Goal: Information Seeking & Learning: Learn about a topic

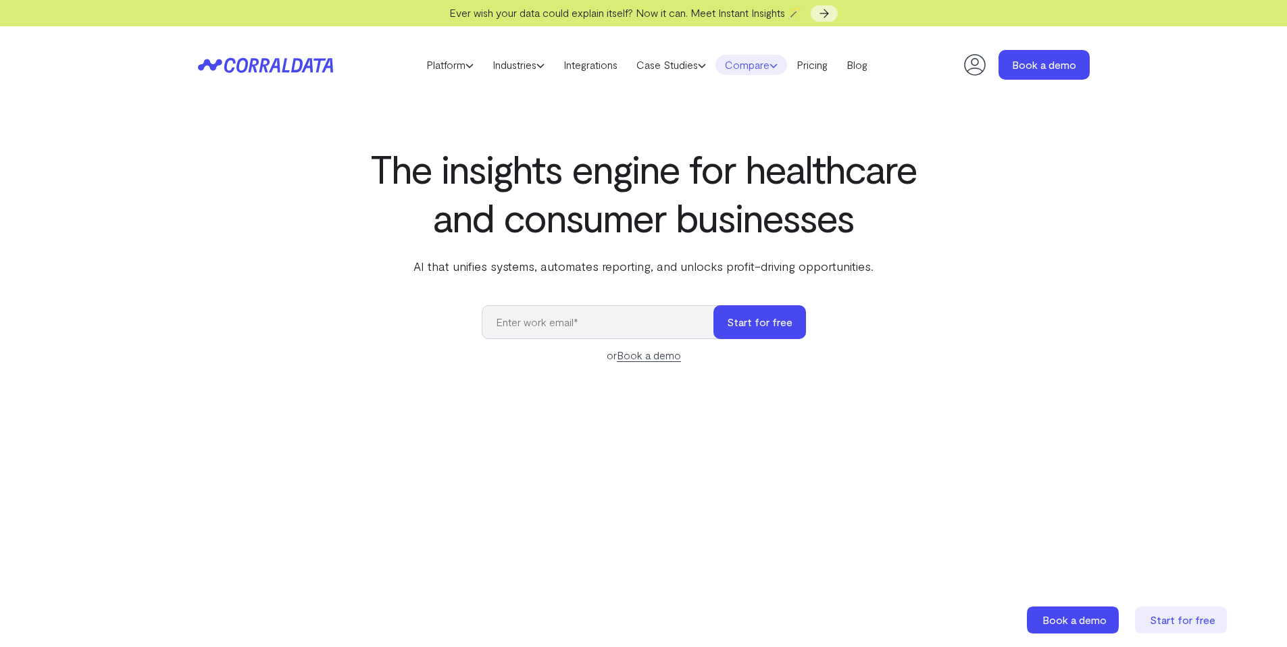
click at [763, 70] on link "Compare" at bounding box center [751, 65] width 72 height 20
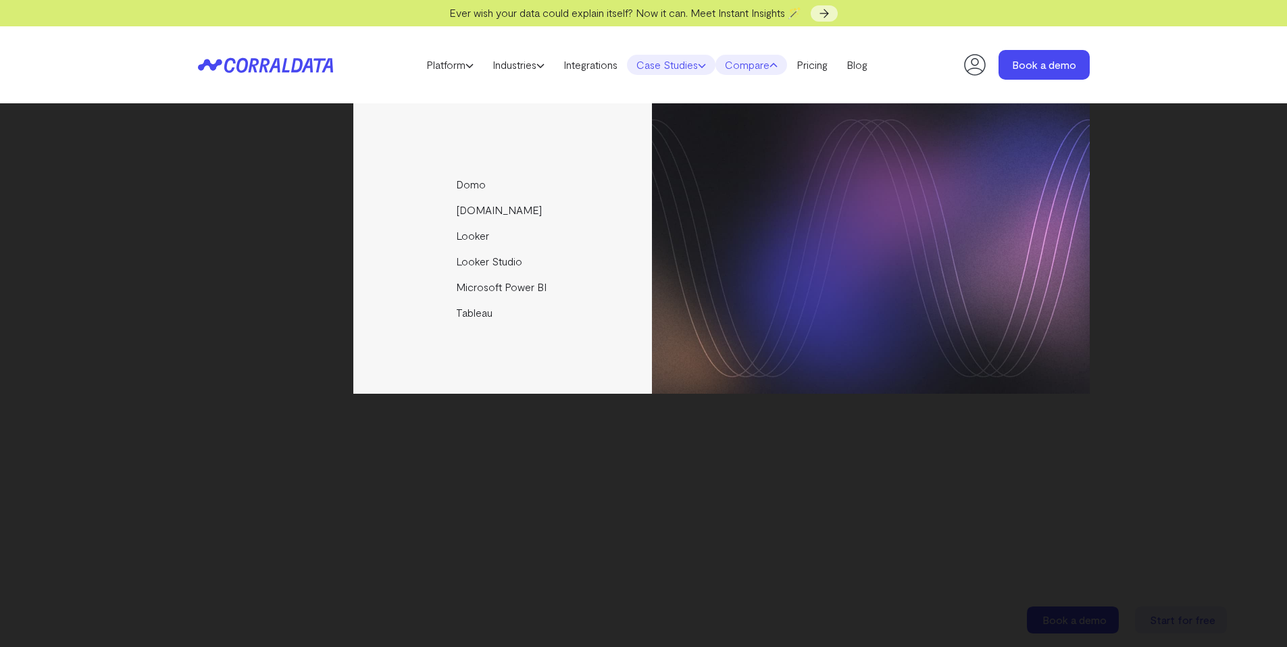
click at [694, 68] on link "Case Studies" at bounding box center [671, 65] width 88 height 20
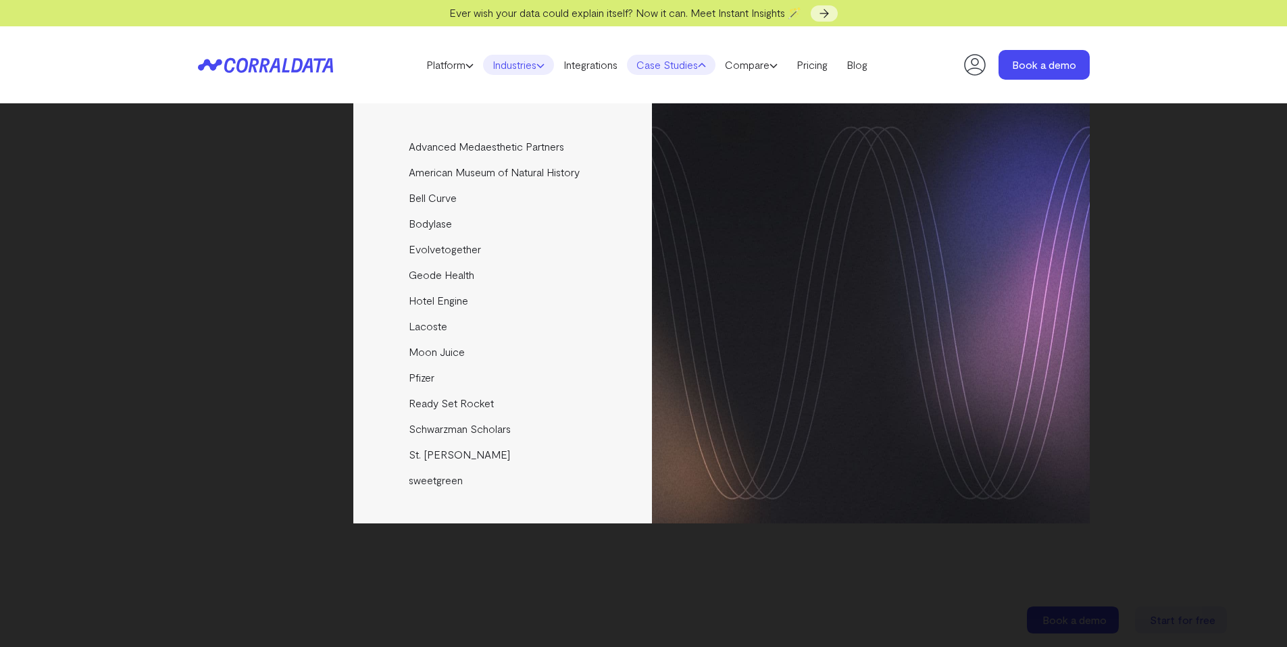
click at [523, 67] on link "Industries" at bounding box center [518, 65] width 71 height 20
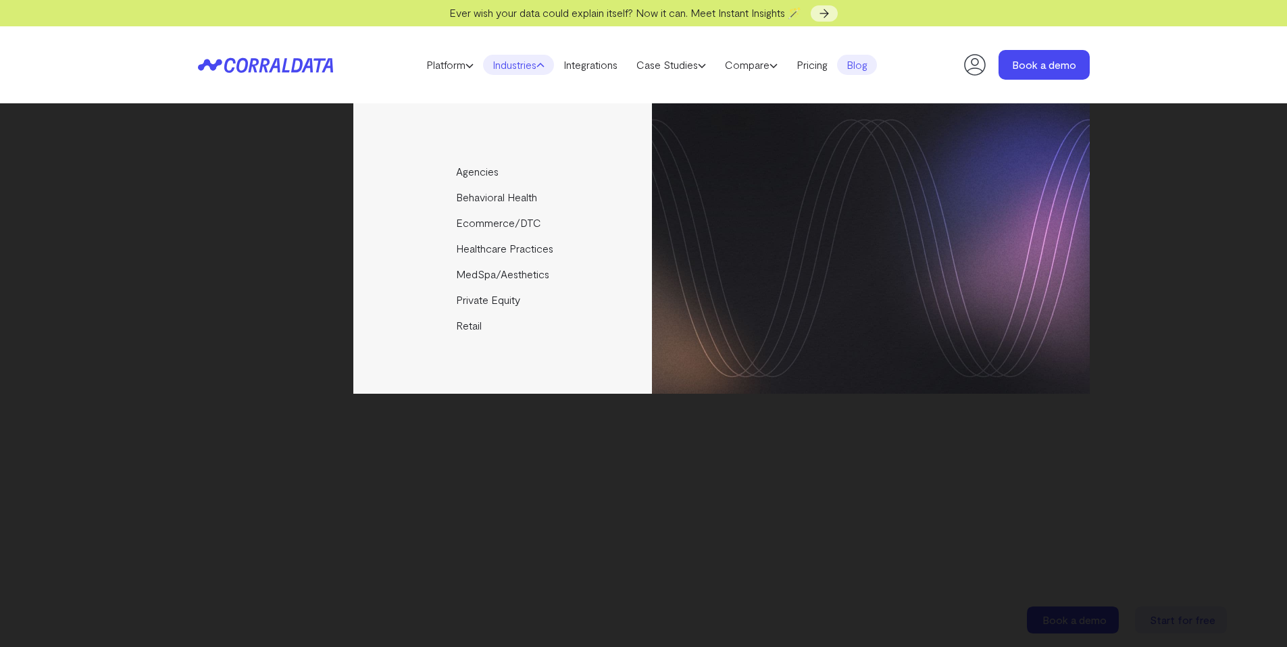
click at [857, 65] on link "Blog" at bounding box center [857, 65] width 40 height 20
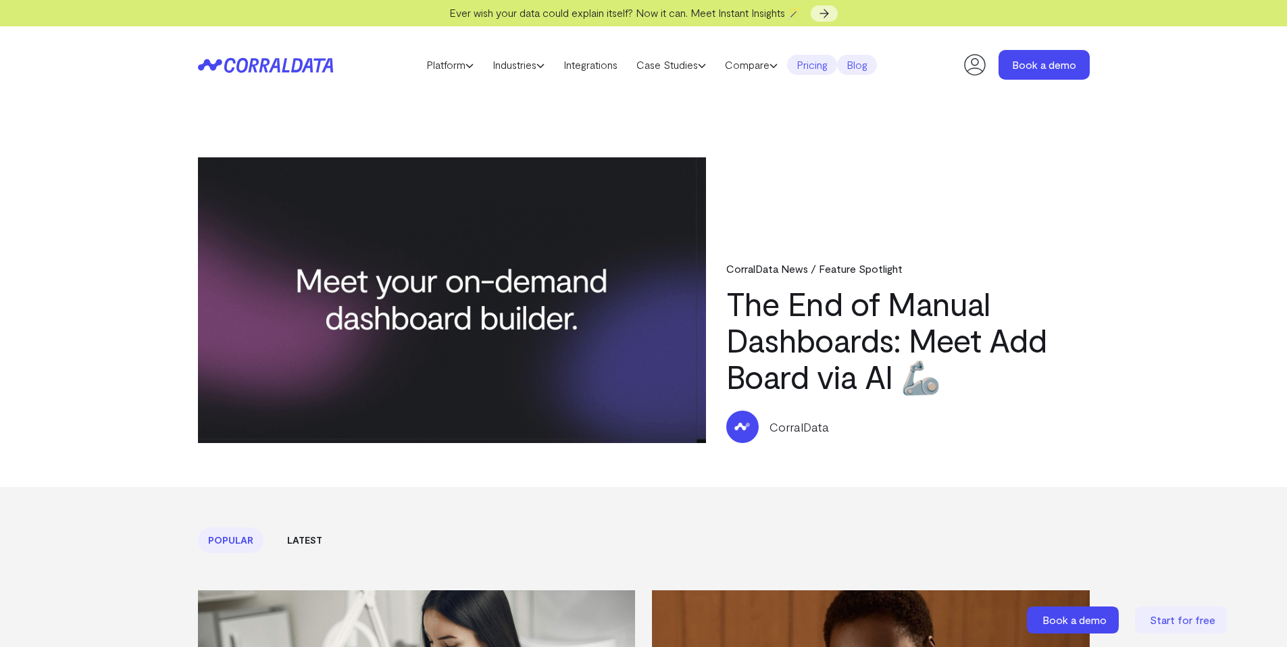
click at [829, 65] on link "Pricing" at bounding box center [812, 65] width 50 height 20
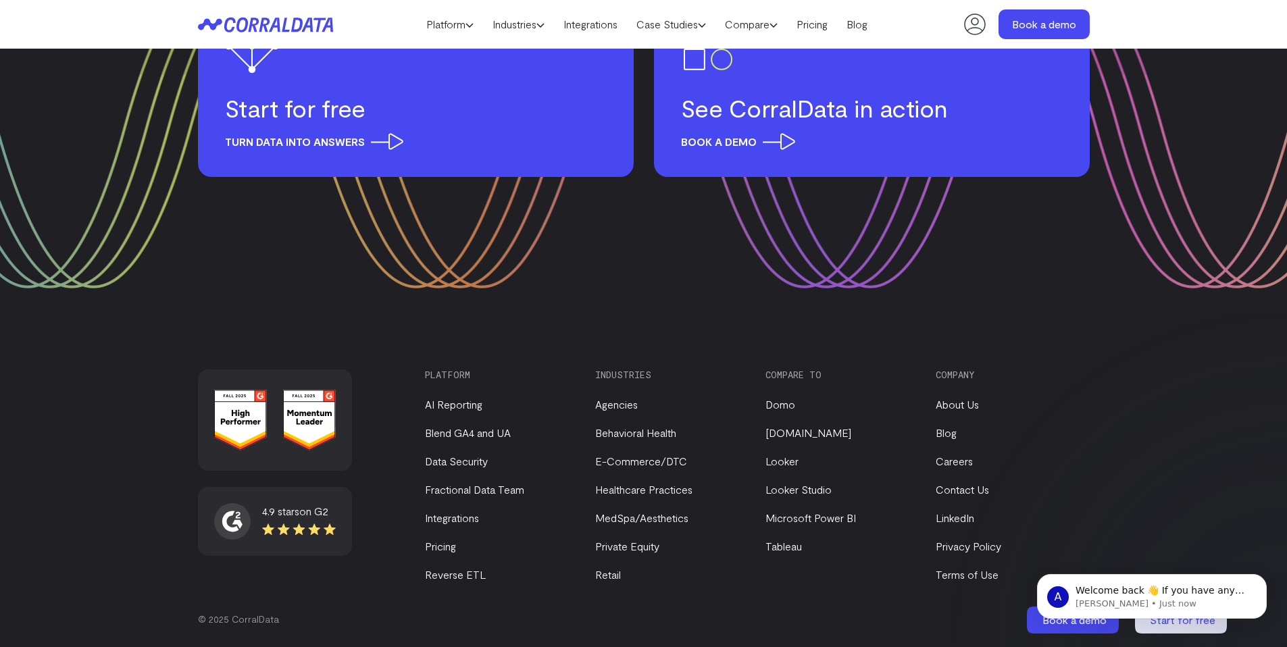
scroll to position [1889, 0]
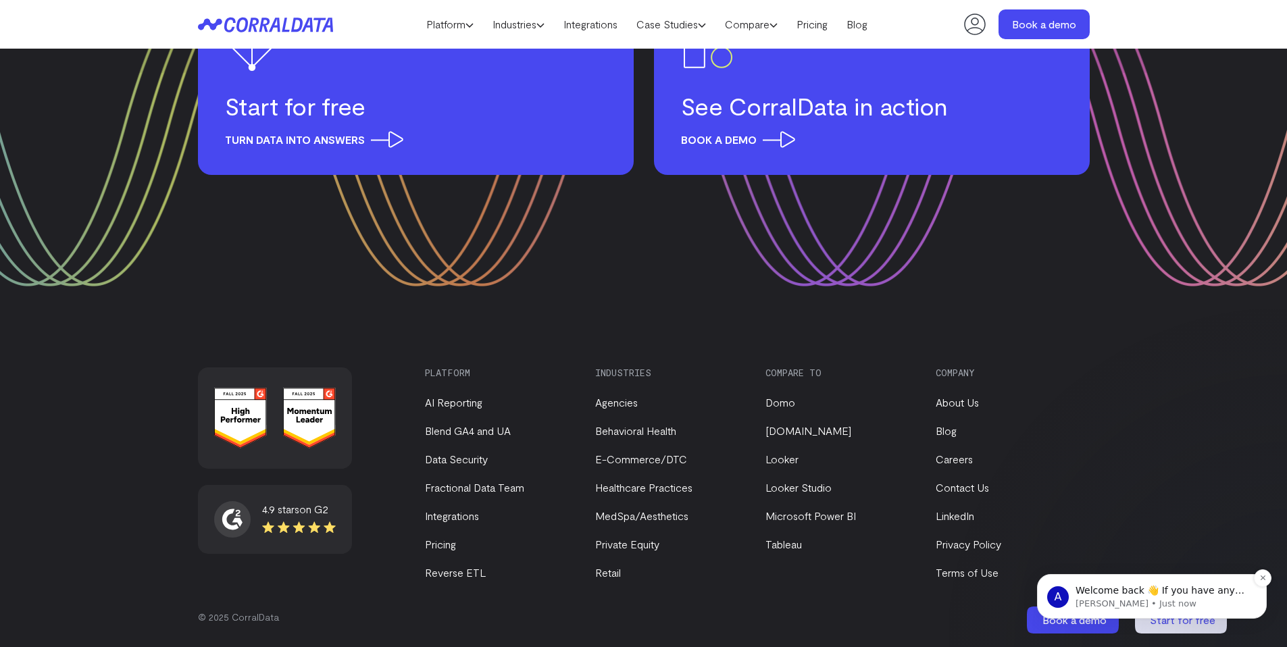
click at [1165, 587] on span "Welcome back 👋 If you have any questions about our pricing, I’m here to help! 🙂…" at bounding box center [1159, 604] width 169 height 38
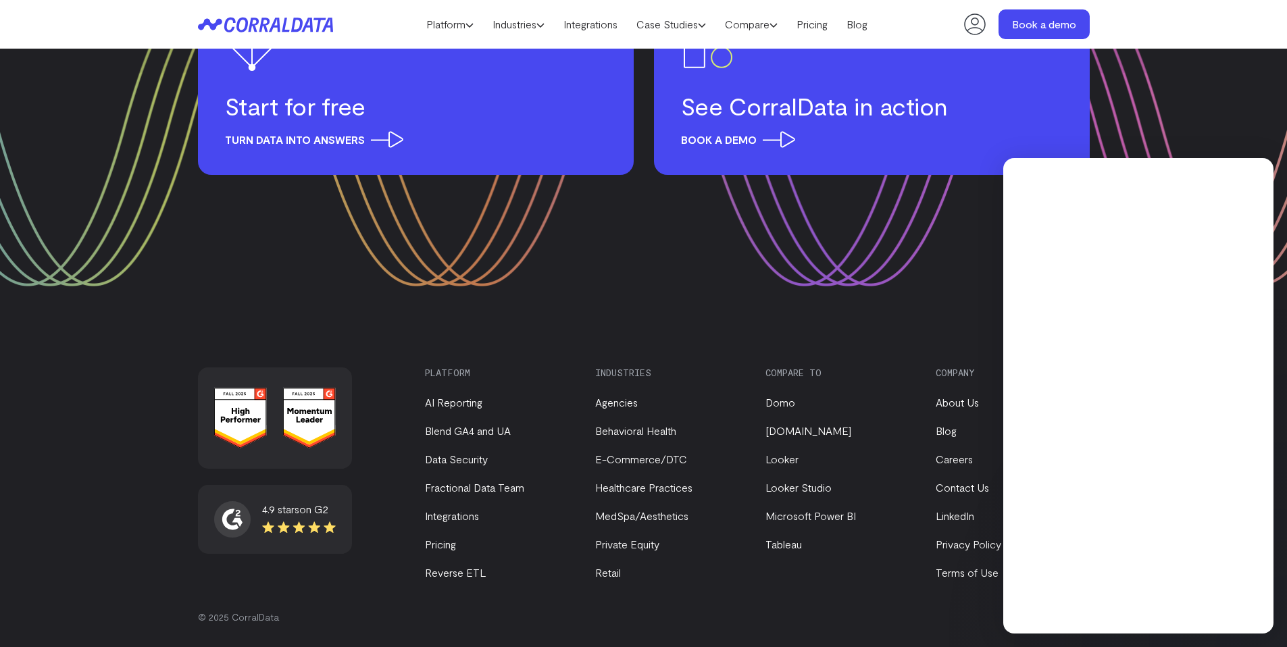
scroll to position [0, 0]
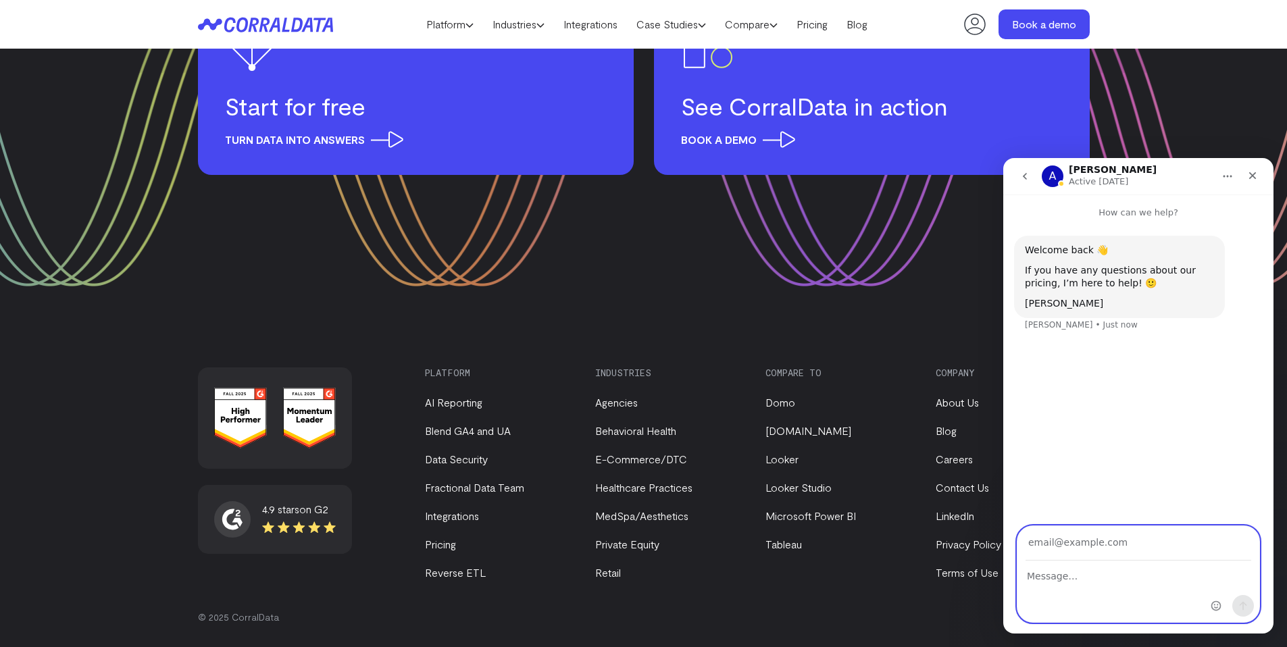
click at [1148, 566] on textarea "Message…" at bounding box center [1138, 572] width 242 height 23
click at [1189, 545] on input "Your email" at bounding box center [1138, 543] width 226 height 34
drag, startPoint x: 1215, startPoint y: 310, endPoint x: 1218, endPoint y: 297, distance: 13.1
click at [1215, 309] on button "Add reaction" at bounding box center [1221, 312] width 18 height 18
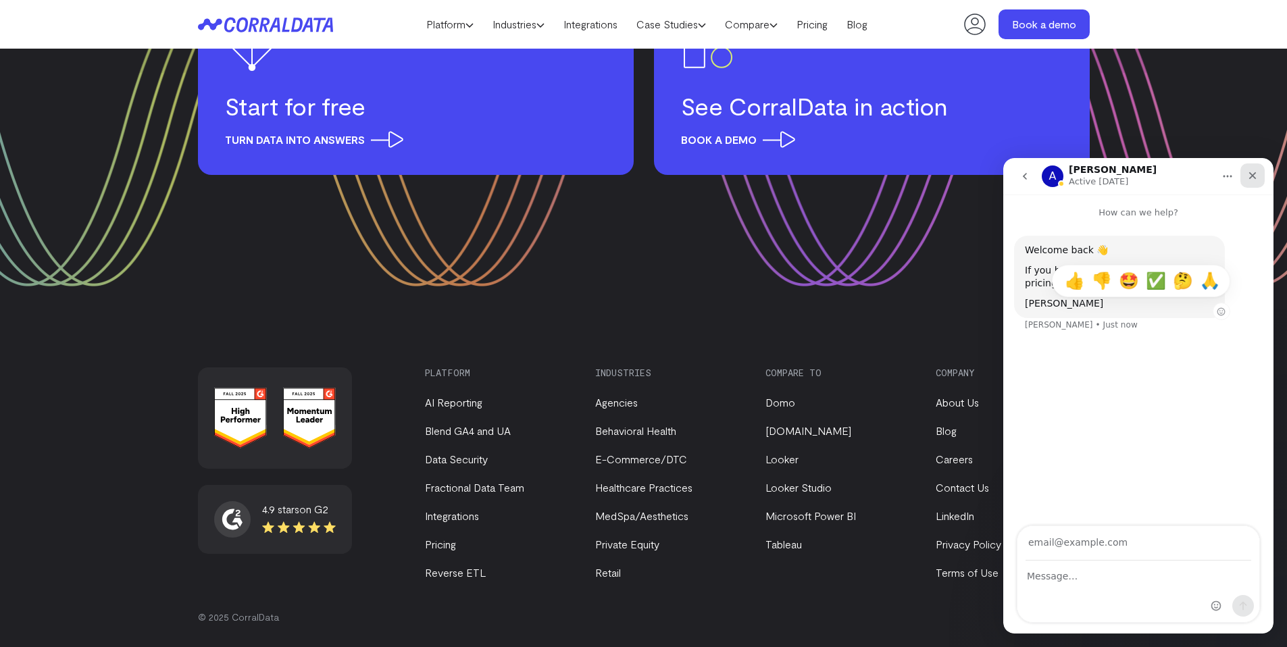
click at [1250, 174] on icon "Close" at bounding box center [1252, 175] width 11 height 11
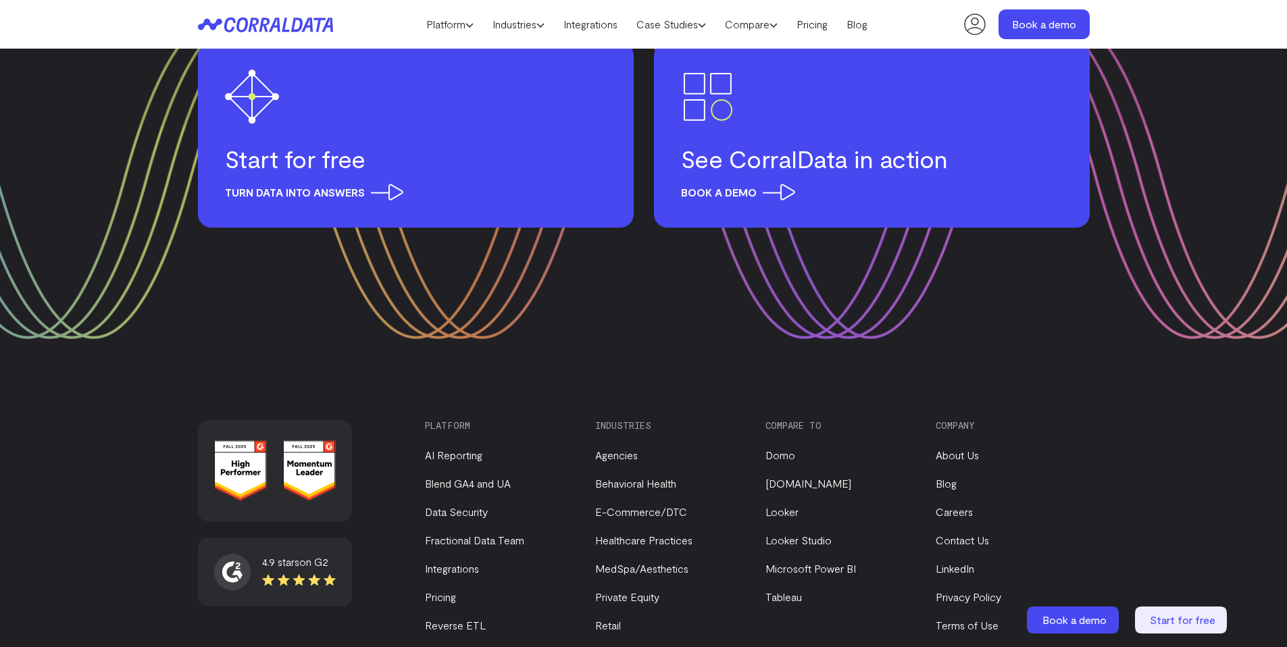
scroll to position [1836, 0]
click at [976, 451] on link "About Us" at bounding box center [956, 455] width 43 height 13
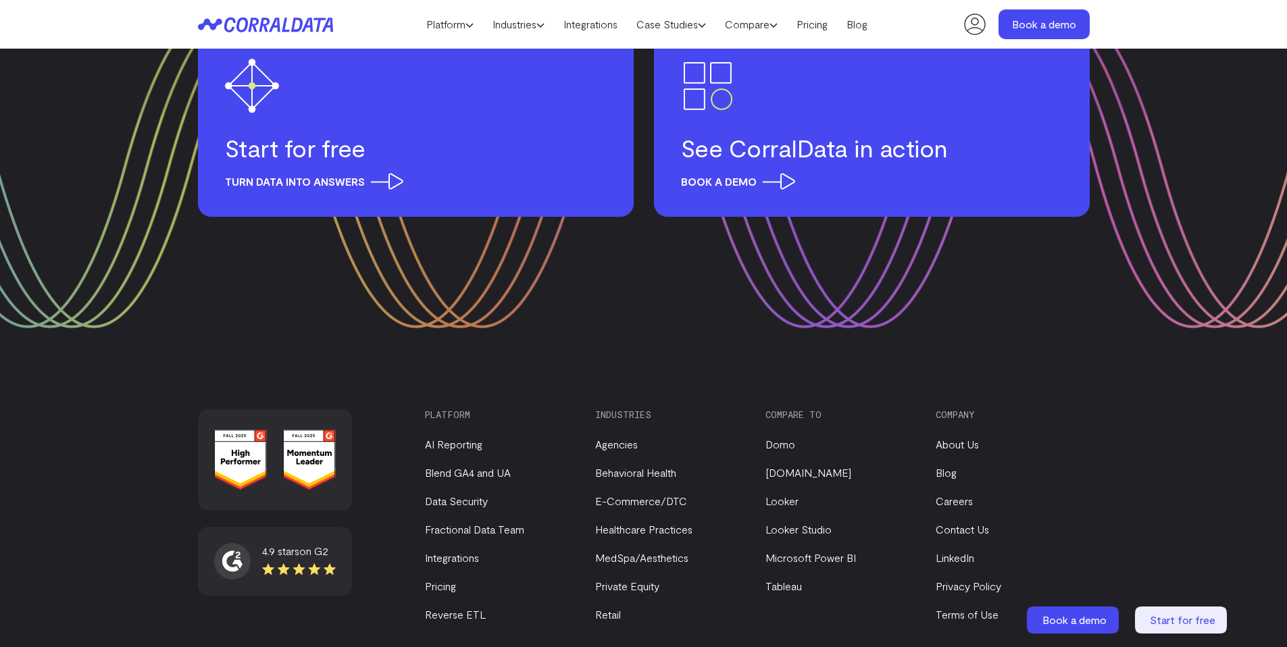
scroll to position [1689, 0]
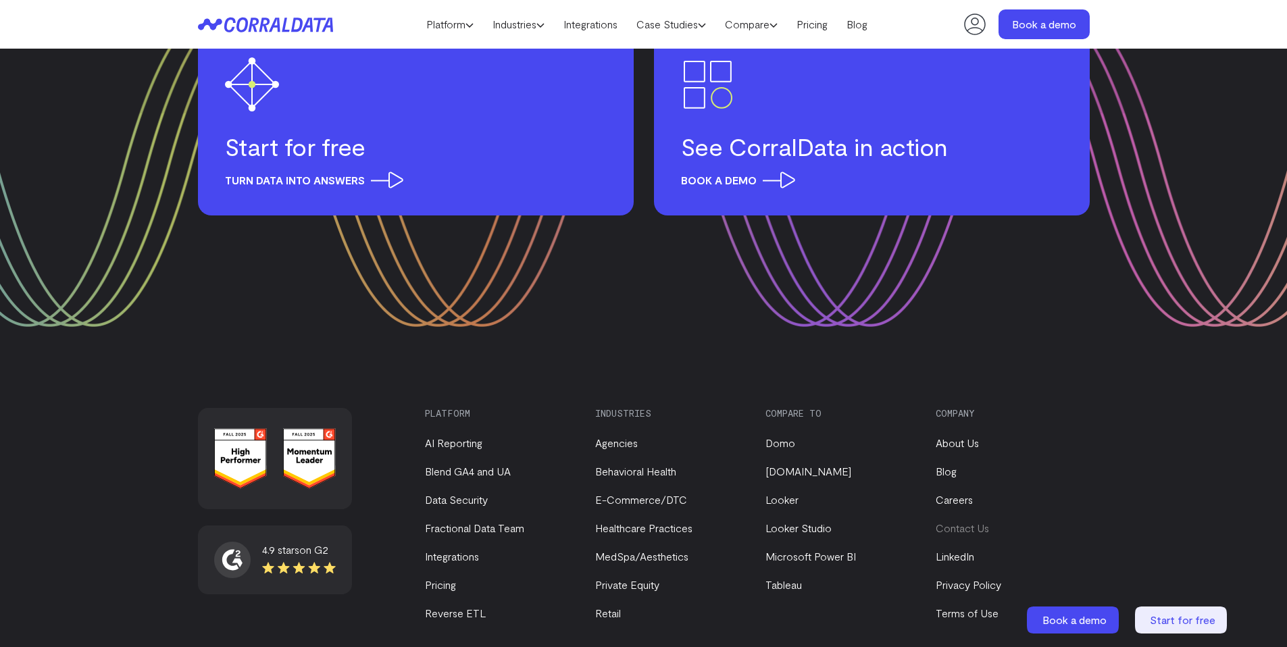
click at [946, 521] on link "Contact Us" at bounding box center [961, 527] width 53 height 13
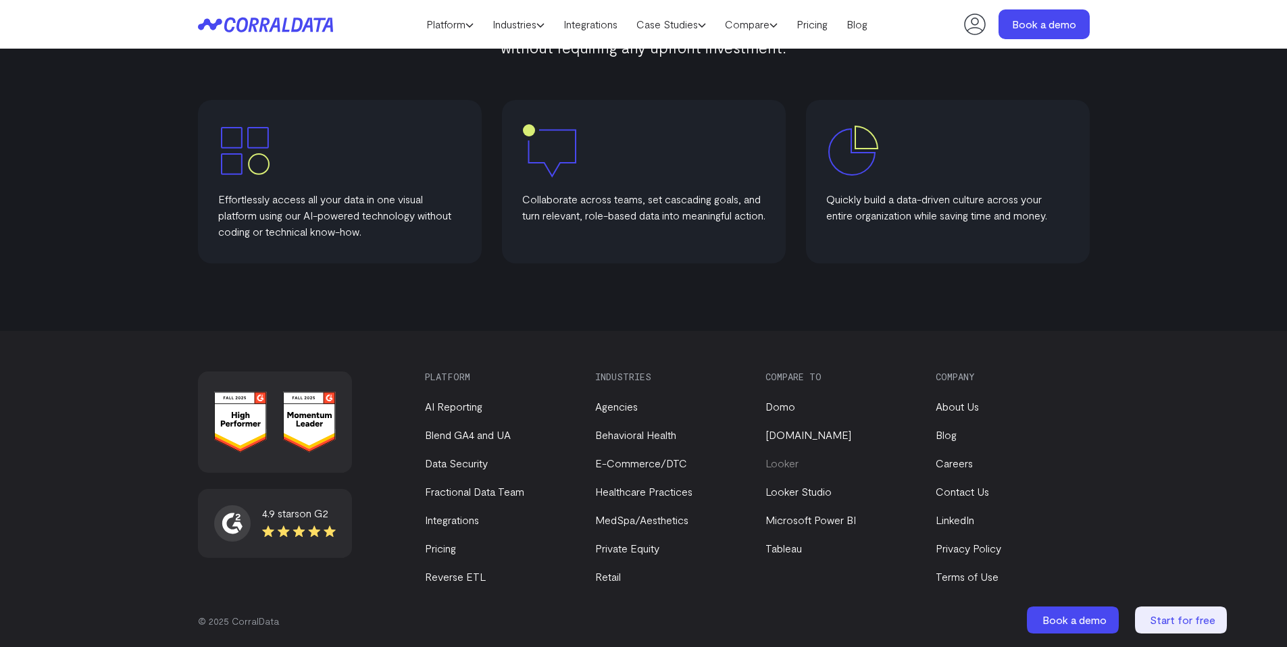
scroll to position [727, 0]
